Goal: Information Seeking & Learning: Find specific fact

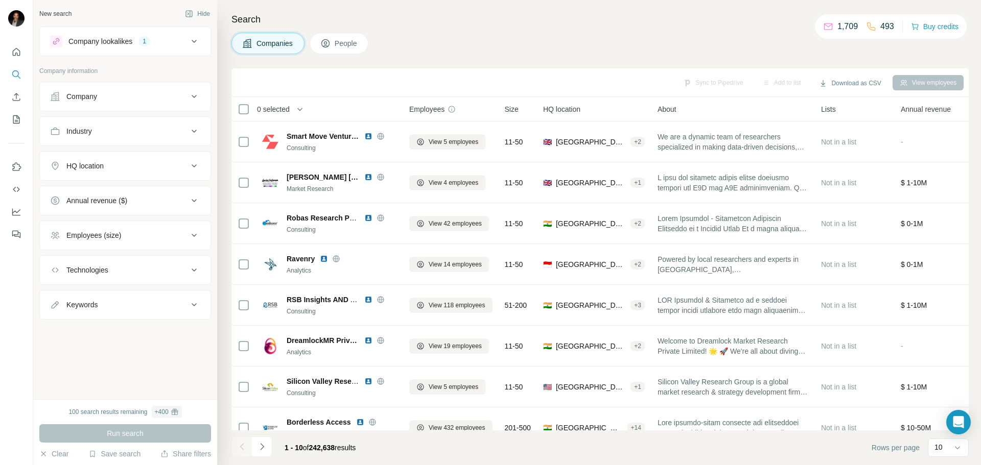
click at [143, 165] on div "HQ location" at bounding box center [119, 166] width 138 height 10
click at [128, 196] on input "text" at bounding box center [125, 191] width 150 height 18
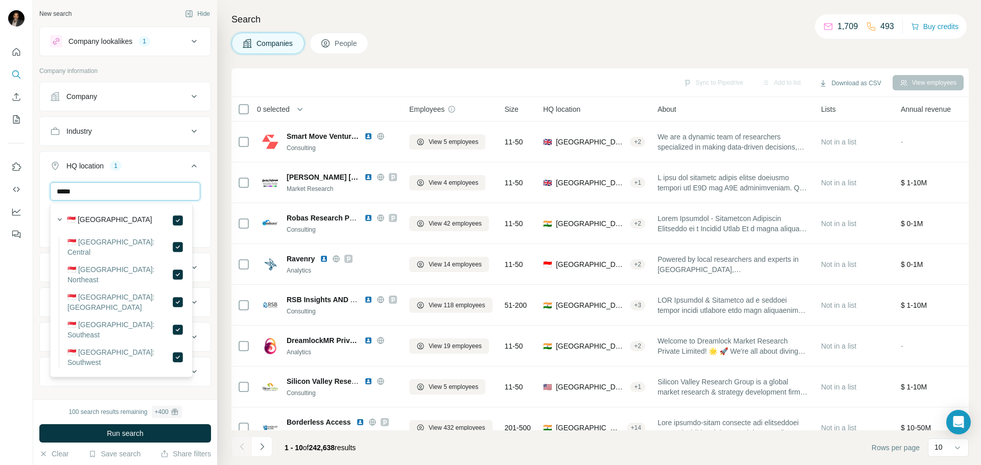
click at [108, 193] on input "*****" at bounding box center [125, 191] width 150 height 18
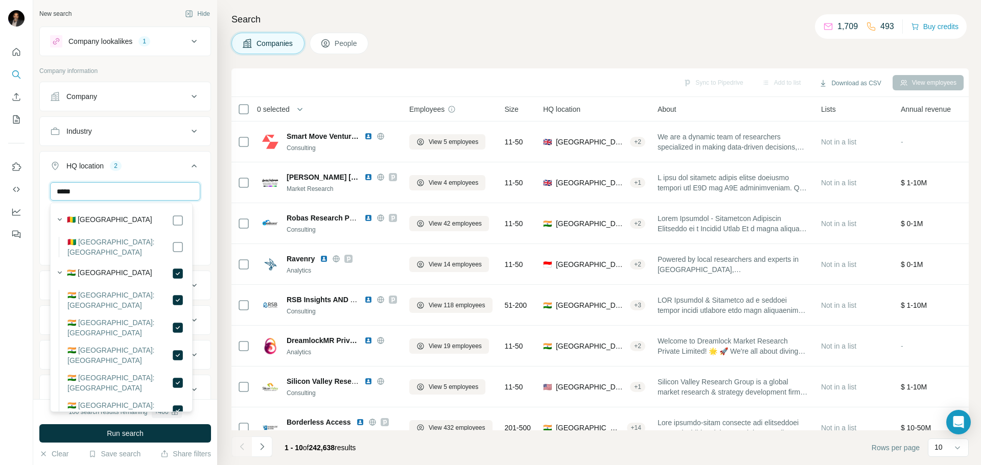
click at [94, 194] on input "*****" at bounding box center [125, 191] width 150 height 18
click at [127, 196] on input "********" at bounding box center [125, 191] width 150 height 18
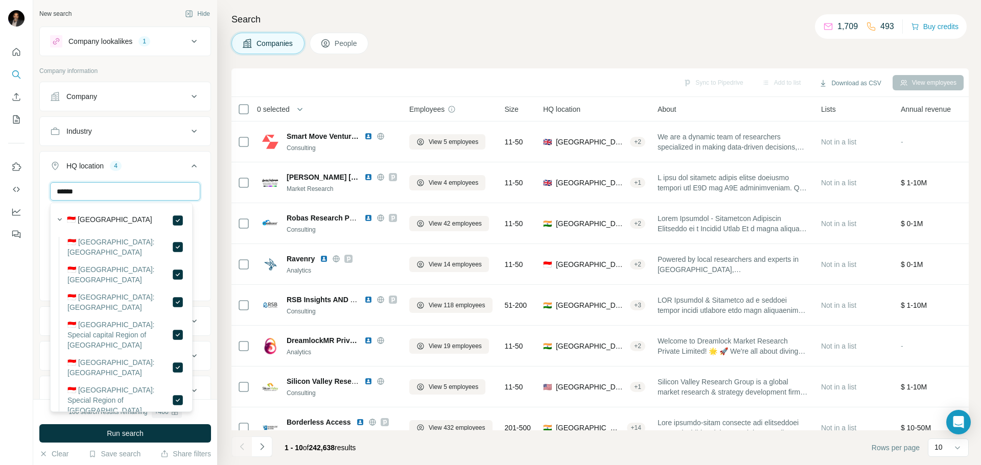
click at [135, 193] on input "******" at bounding box center [125, 191] width 150 height 18
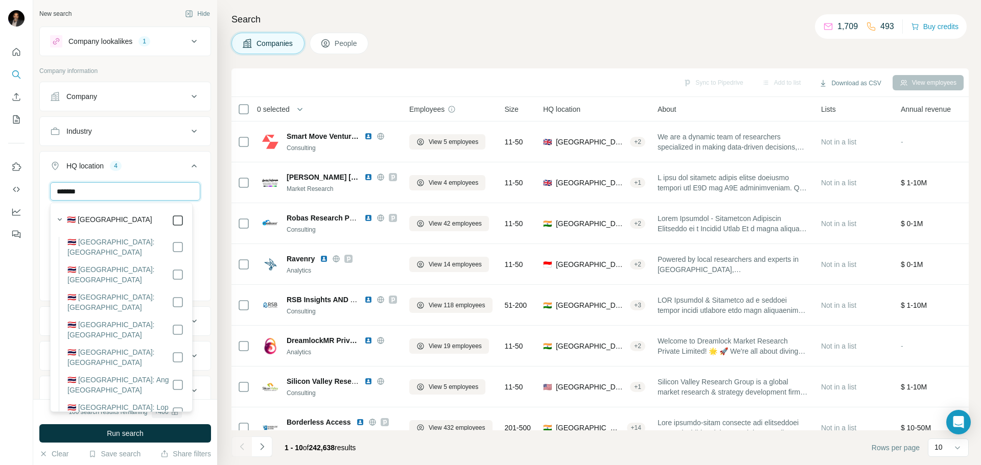
type input "*******"
click at [143, 435] on button "Run search" at bounding box center [125, 434] width 172 height 18
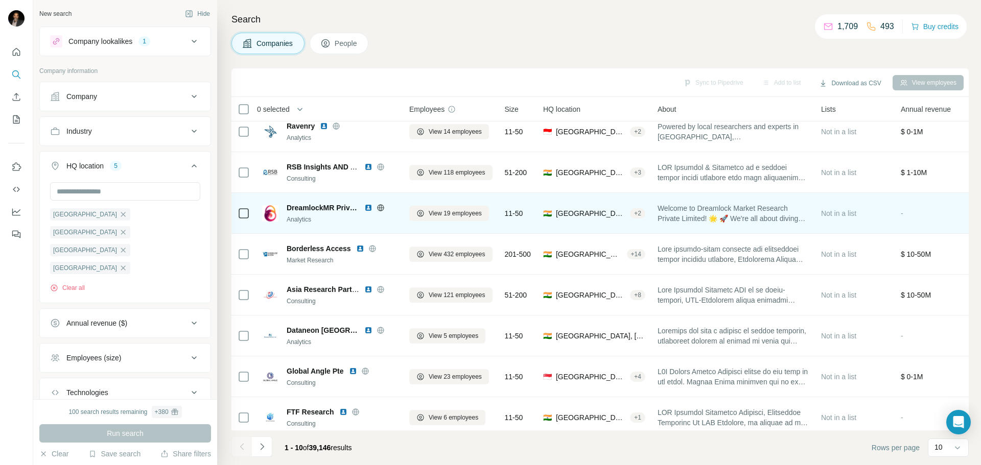
scroll to position [102, 0]
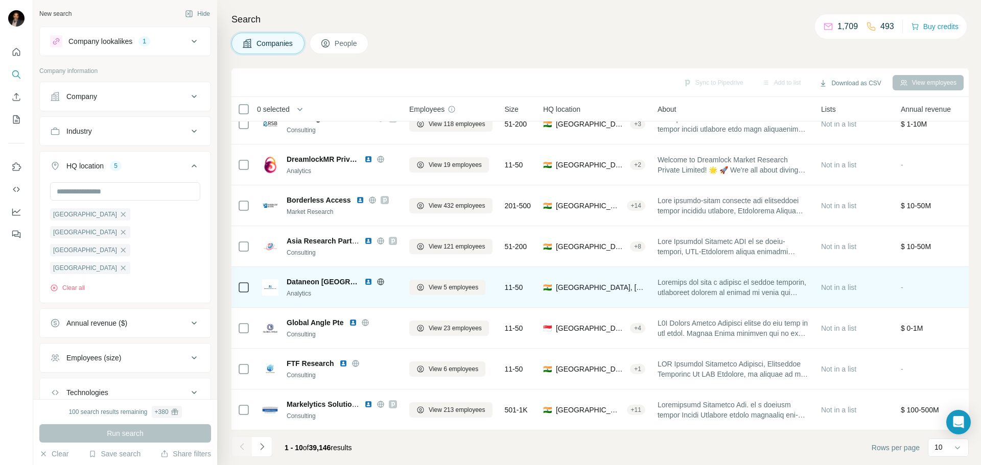
click at [297, 281] on span "Dataneon [GEOGRAPHIC_DATA]" at bounding box center [323, 282] width 73 height 10
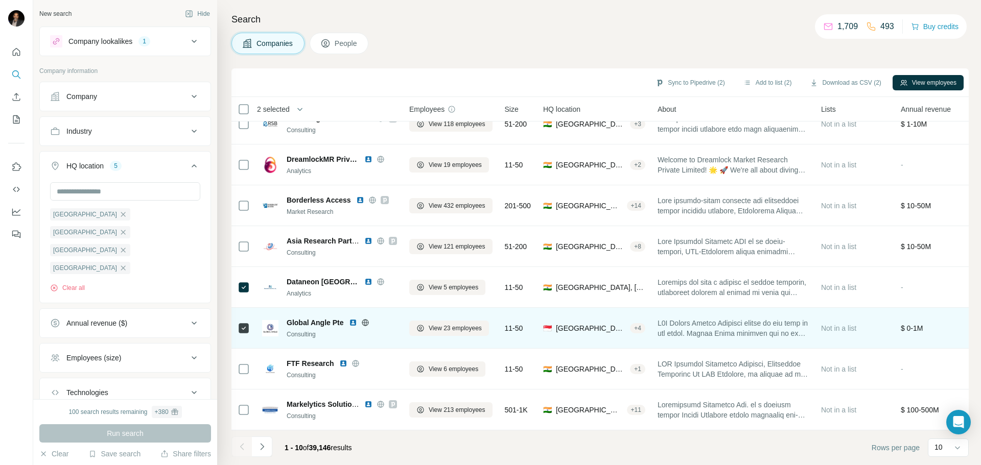
click at [269, 320] on img at bounding box center [270, 328] width 16 height 16
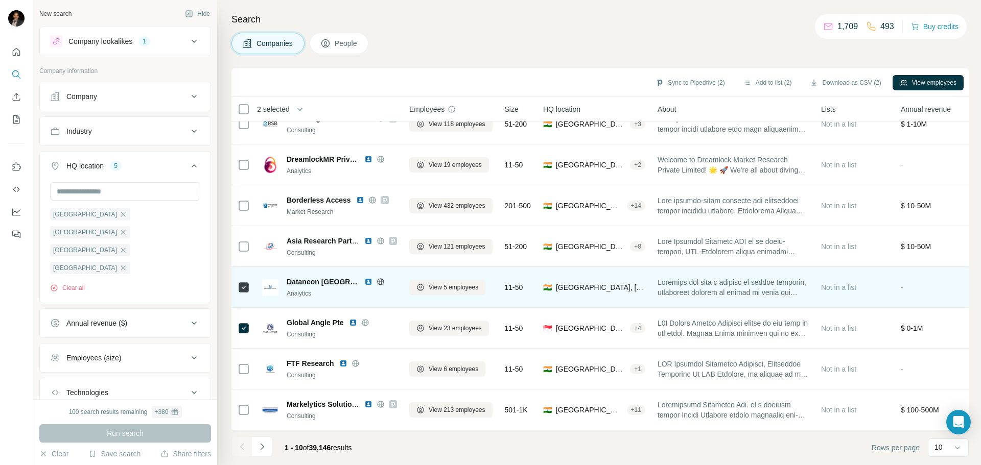
click at [308, 277] on span "Dataneon [GEOGRAPHIC_DATA]" at bounding box center [323, 282] width 73 height 10
click at [364, 278] on img at bounding box center [368, 282] width 8 height 8
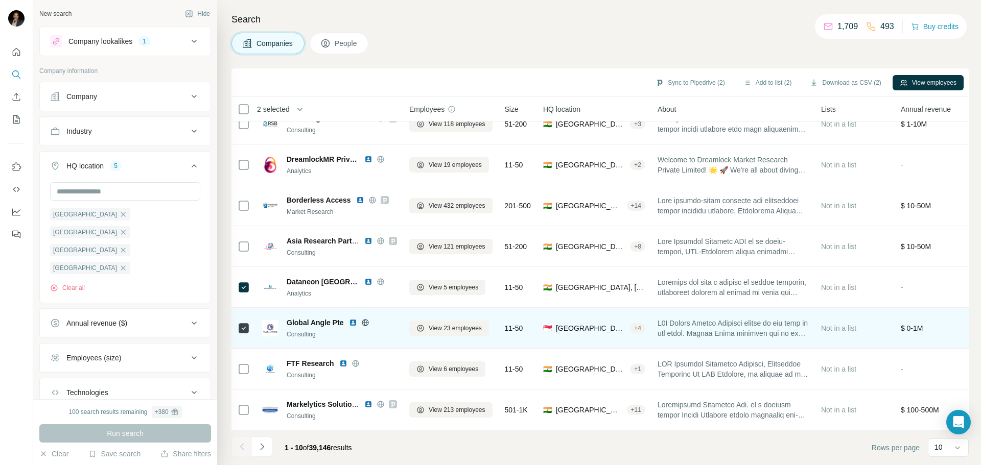
click at [352, 319] on img at bounding box center [353, 323] width 8 height 8
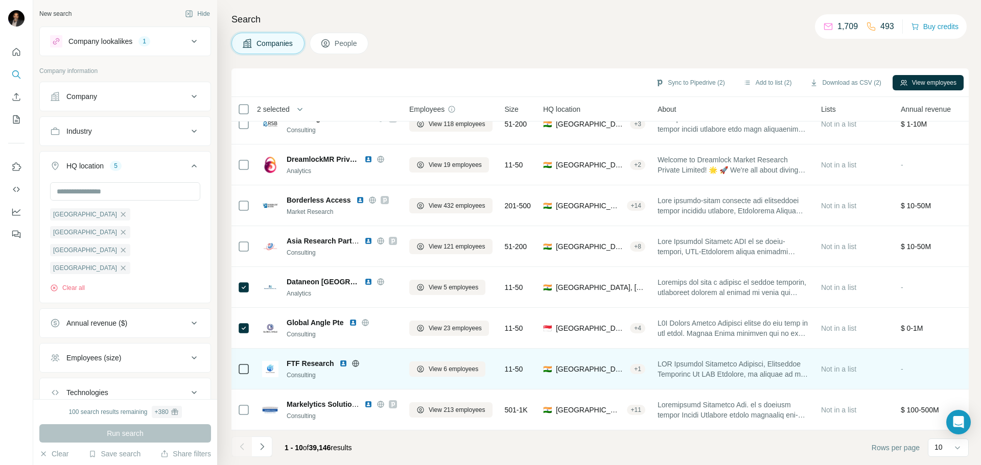
click at [343, 360] on img at bounding box center [343, 364] width 8 height 8
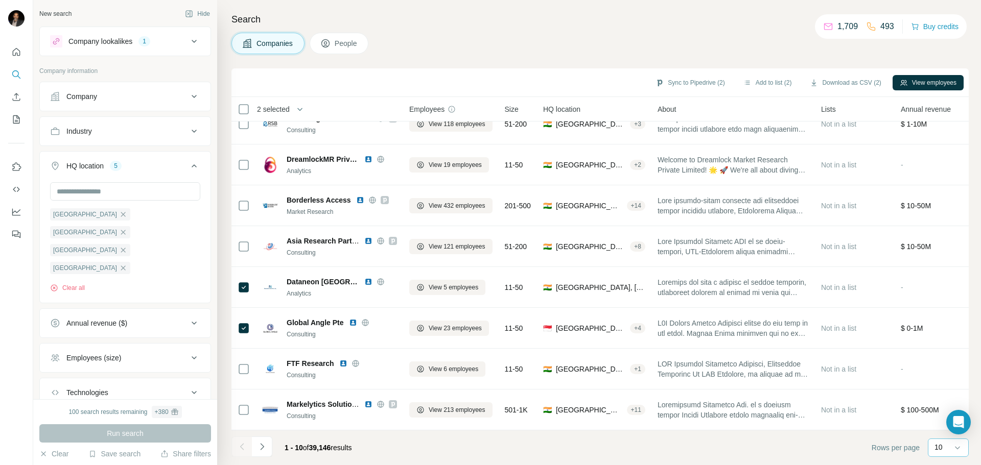
click at [951, 450] on div "10" at bounding box center [948, 447] width 26 height 10
click at [949, 373] on div "60" at bounding box center [949, 370] width 24 height 10
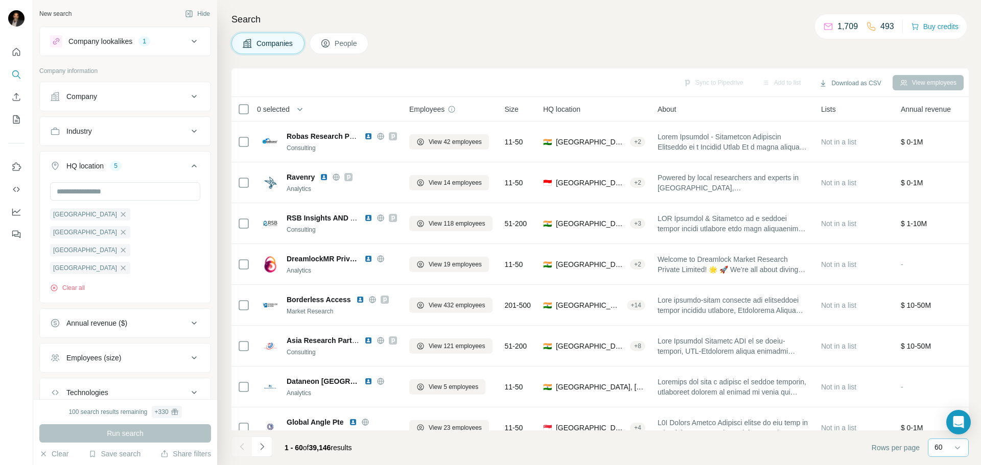
click at [705, 440] on footer "1 - 60 of 39,146 results Rows per page 60" at bounding box center [599, 448] width 737 height 35
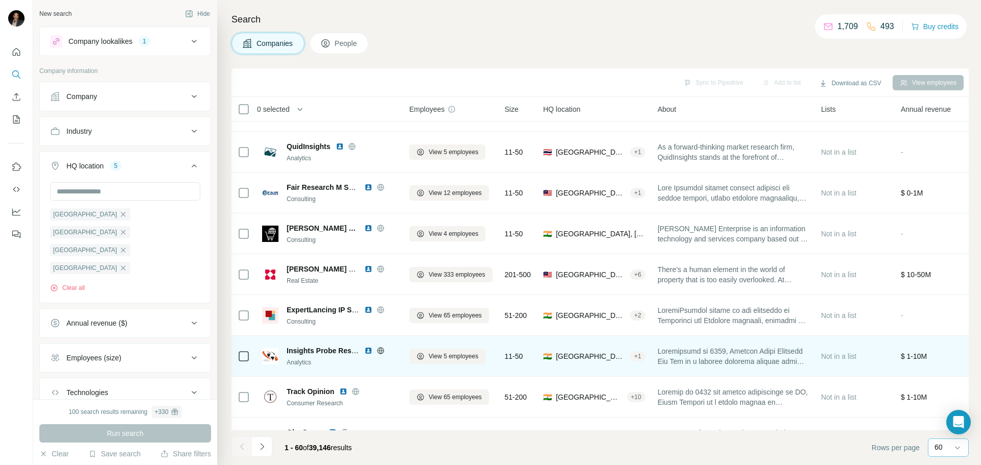
scroll to position [1482, 0]
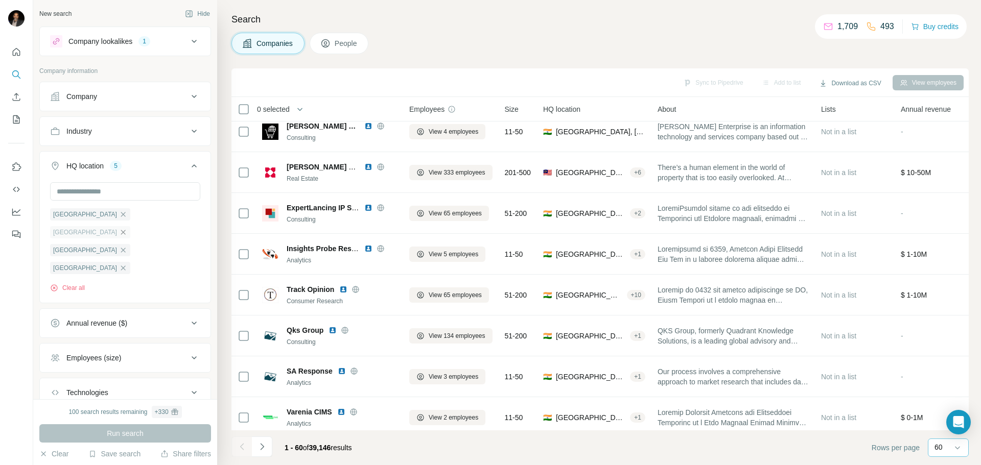
click at [125, 228] on icon "button" at bounding box center [123, 232] width 8 height 8
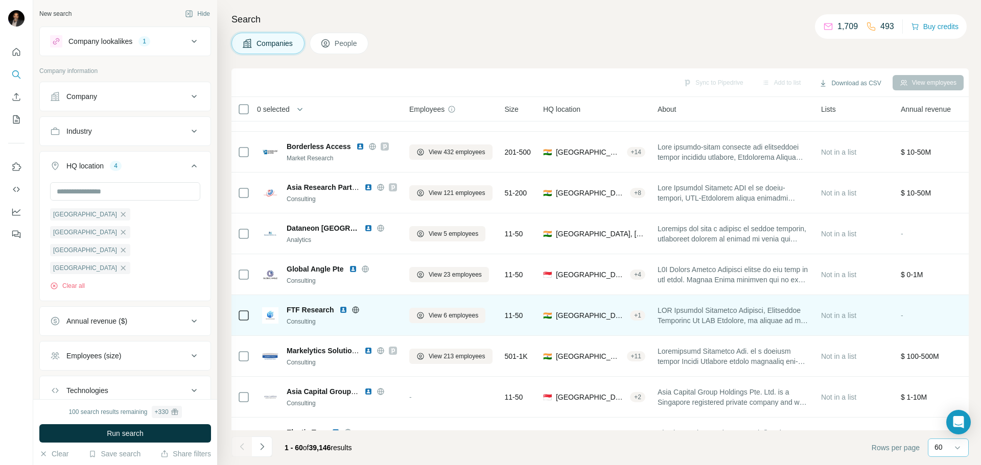
scroll to position [204, 0]
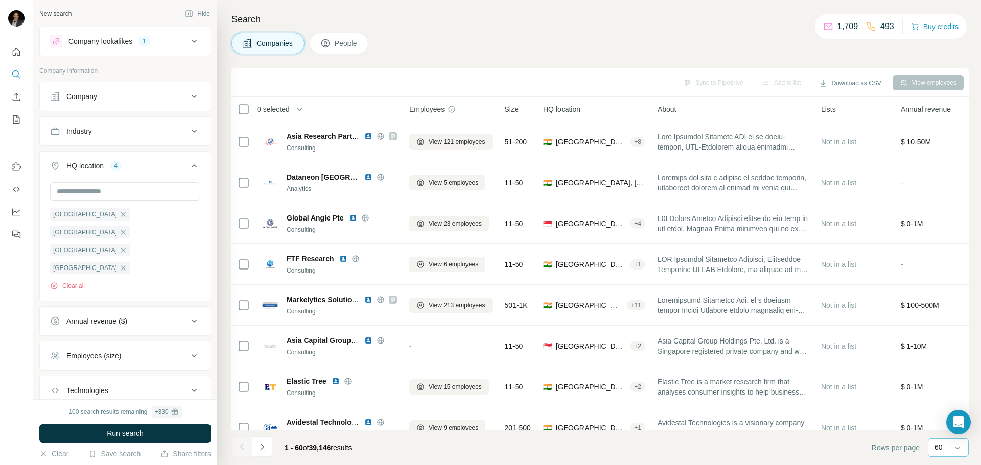
click at [162, 434] on button "Run search" at bounding box center [125, 434] width 172 height 18
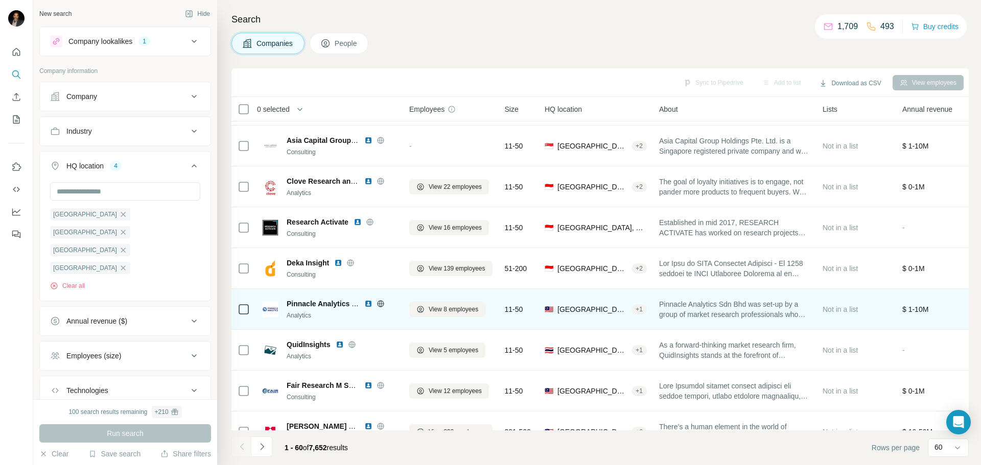
scroll to position [102, 0]
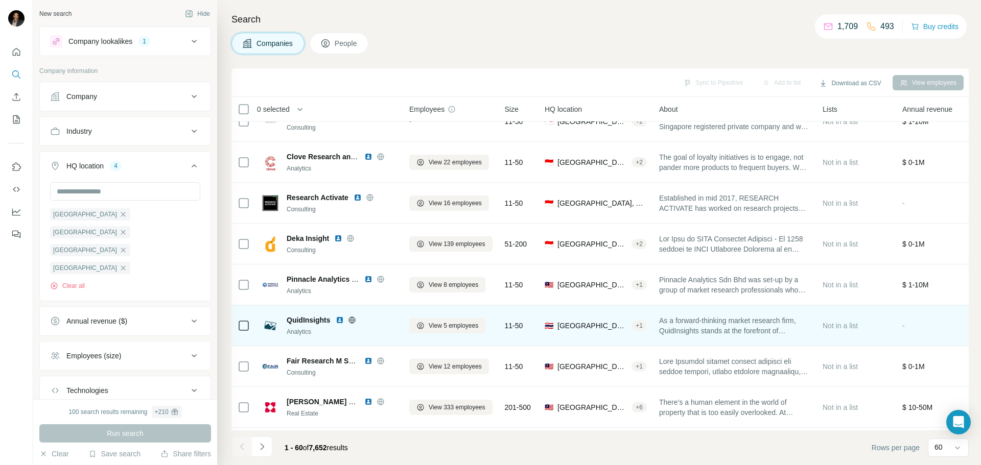
click at [340, 319] on img at bounding box center [340, 320] width 8 height 8
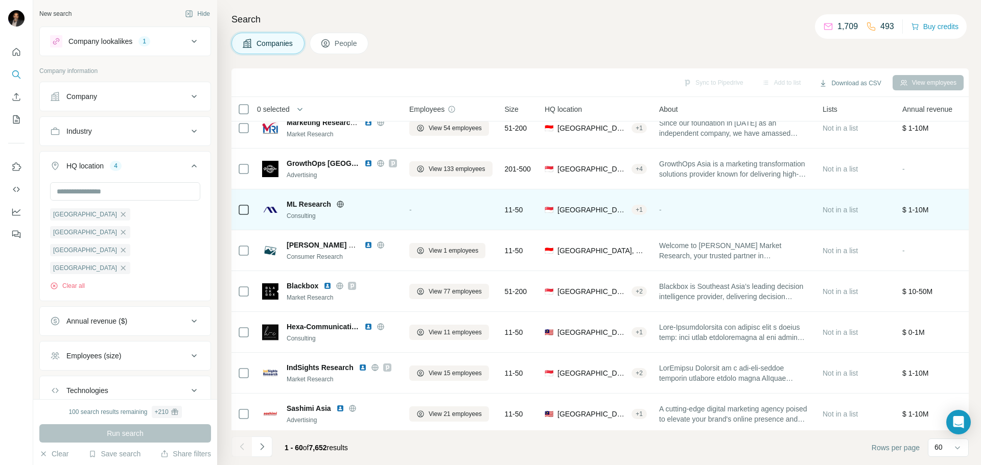
scroll to position [715, 0]
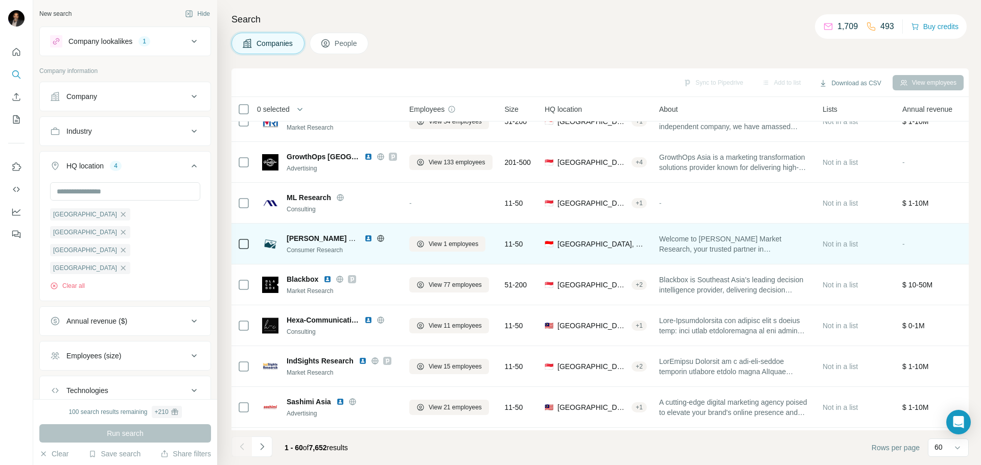
click at [369, 237] on img at bounding box center [368, 239] width 8 height 8
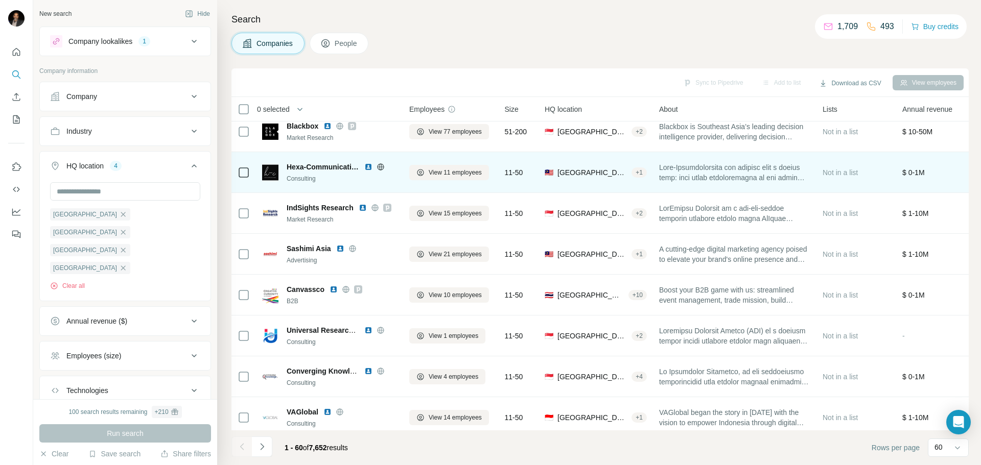
scroll to position [971, 0]
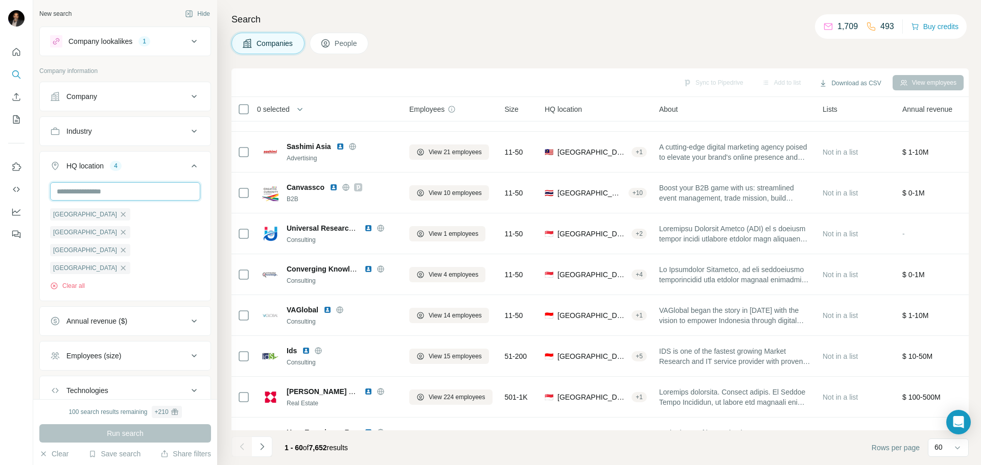
click at [123, 187] on input "text" at bounding box center [125, 191] width 150 height 18
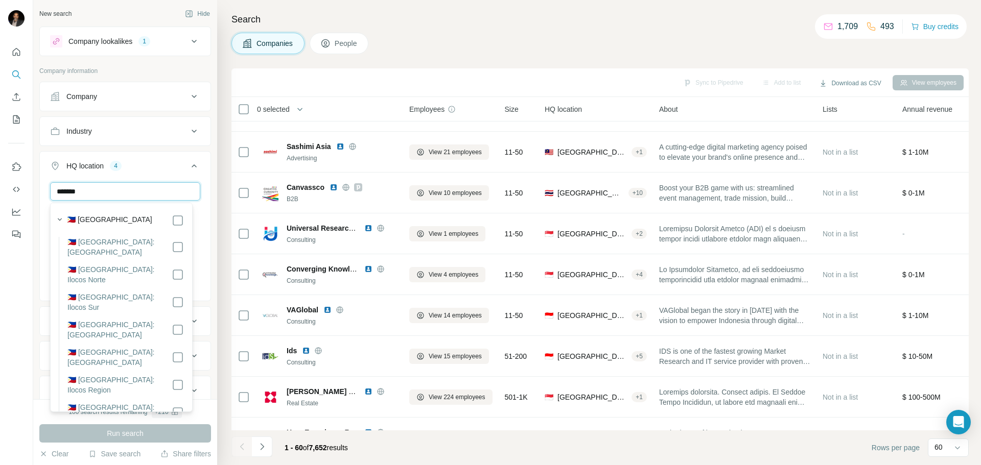
type input "*******"
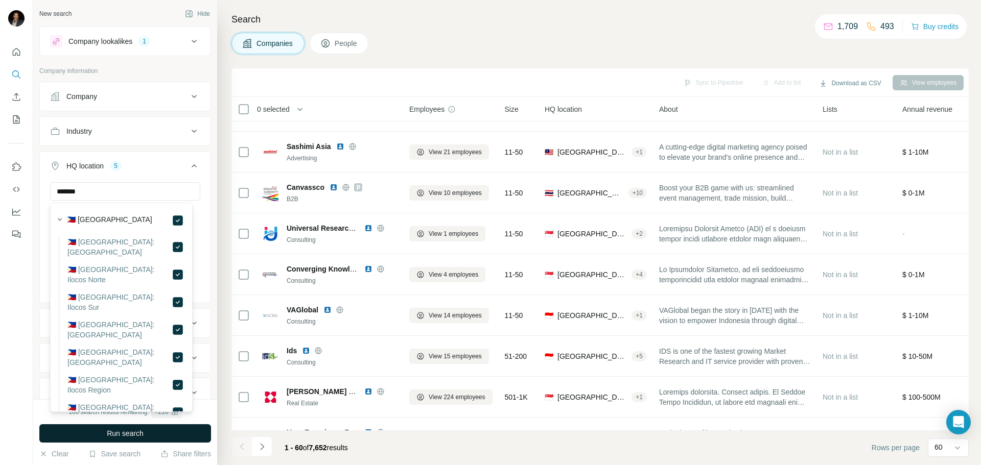
click at [83, 222] on label "🇵🇭 [GEOGRAPHIC_DATA]" at bounding box center [109, 221] width 85 height 12
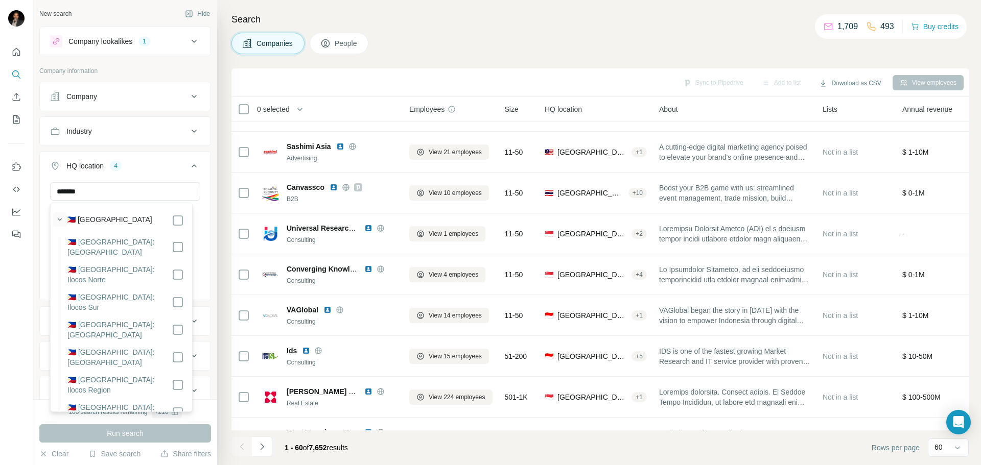
click at [59, 219] on icon "button" at bounding box center [60, 220] width 10 height 10
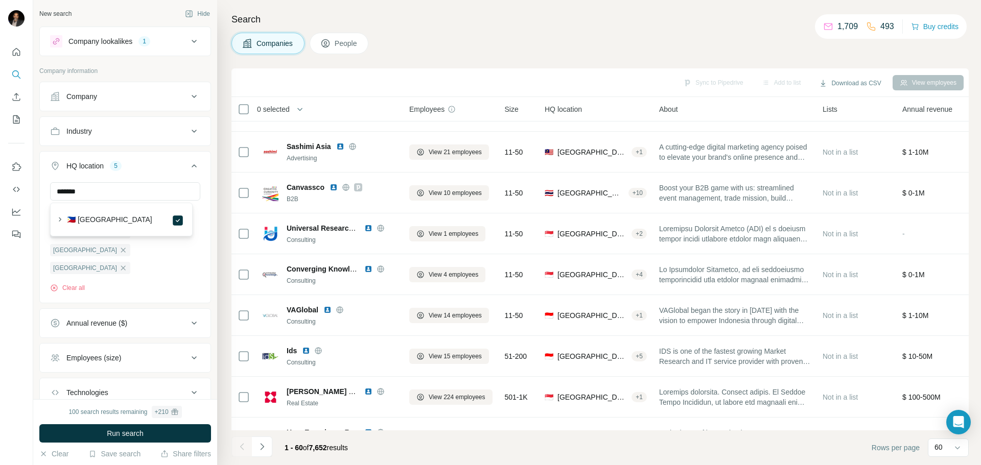
click at [139, 226] on div "🇵🇭 [GEOGRAPHIC_DATA]" at bounding box center [125, 221] width 117 height 12
click at [137, 245] on div "[GEOGRAPHIC_DATA] [GEOGRAPHIC_DATA] [GEOGRAPHIC_DATA] [GEOGRAPHIC_DATA] [GEOGRA…" at bounding box center [125, 250] width 150 height 85
click at [115, 192] on input "text" at bounding box center [125, 191] width 150 height 18
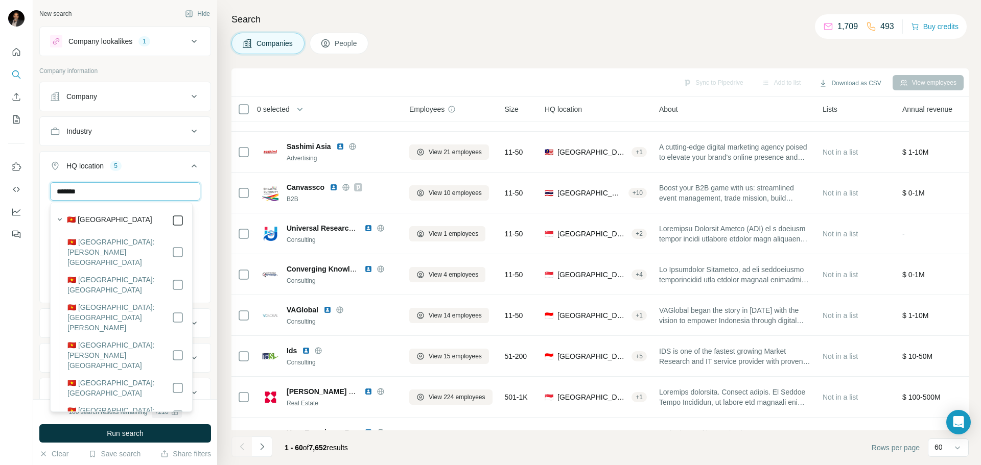
type input "*******"
click at [84, 217] on label "🇻🇳 [GEOGRAPHIC_DATA]" at bounding box center [109, 221] width 85 height 12
click at [60, 220] on icon "button" at bounding box center [60, 220] width 4 height 3
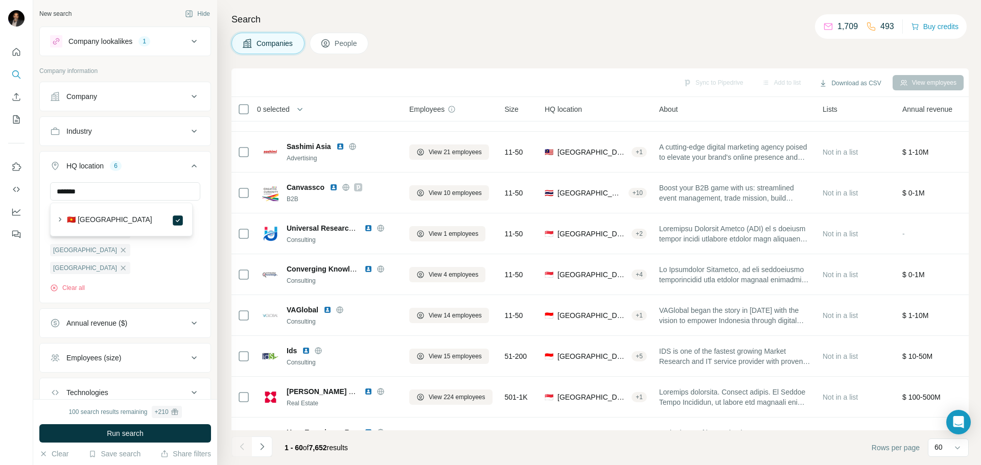
click at [165, 431] on button "Run search" at bounding box center [125, 434] width 172 height 18
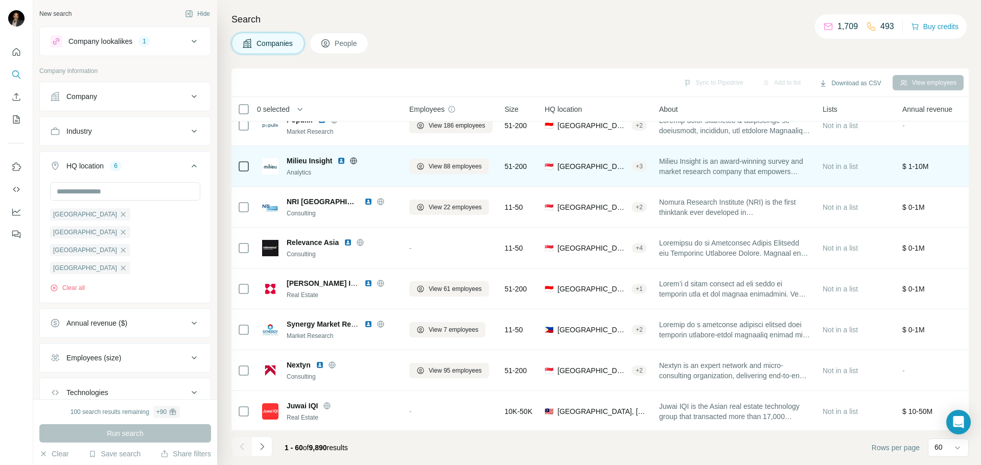
scroll to position [1533, 0]
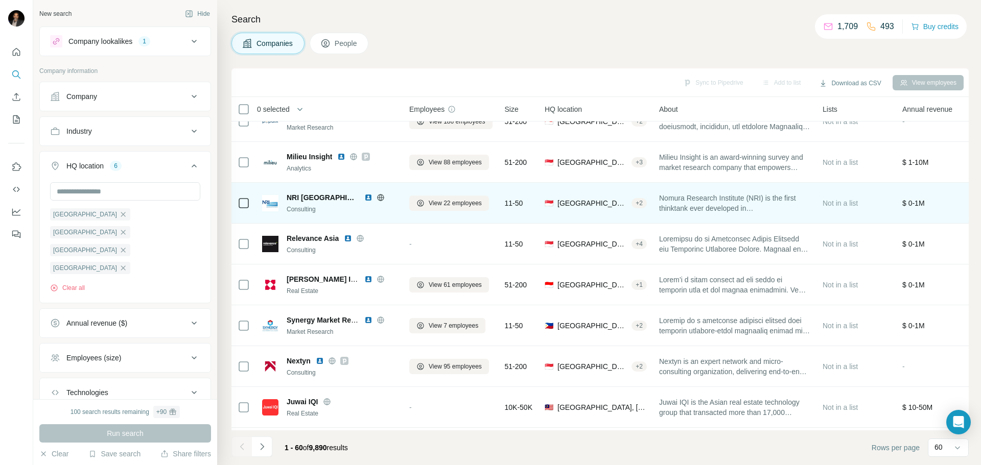
click at [364, 197] on img at bounding box center [368, 198] width 8 height 8
